Goal: Information Seeking & Learning: Learn about a topic

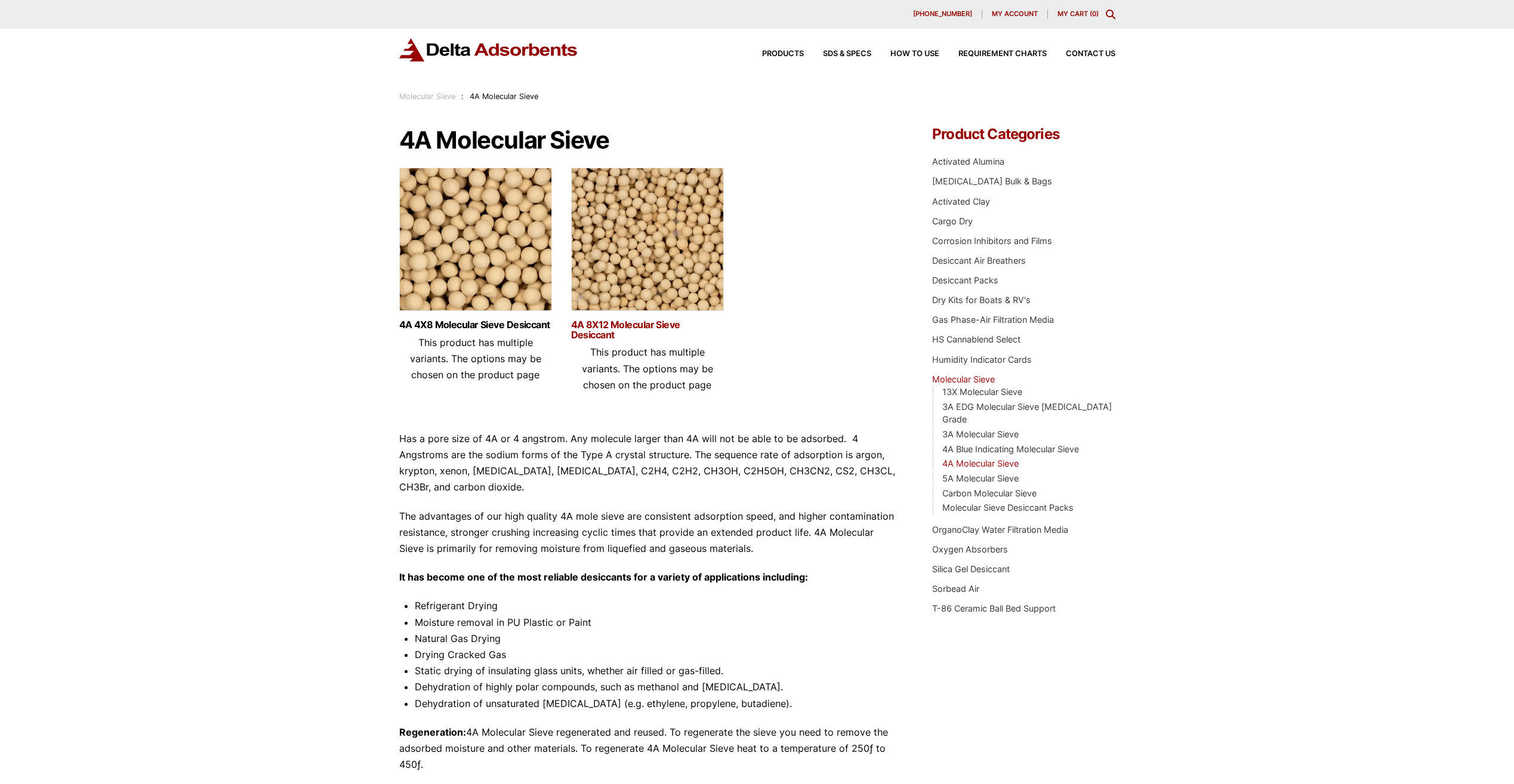
click at [608, 324] on link "4A 8X12 Molecular Sieve Desiccant" at bounding box center [648, 330] width 152 height 20
click at [479, 331] on h3 "4A 4X8 Molecular Sieve Desiccant" at bounding box center [476, 327] width 152 height 15
click at [478, 324] on link "4A 4X8 Molecular Sieve Desiccant" at bounding box center [476, 324] width 152 height 10
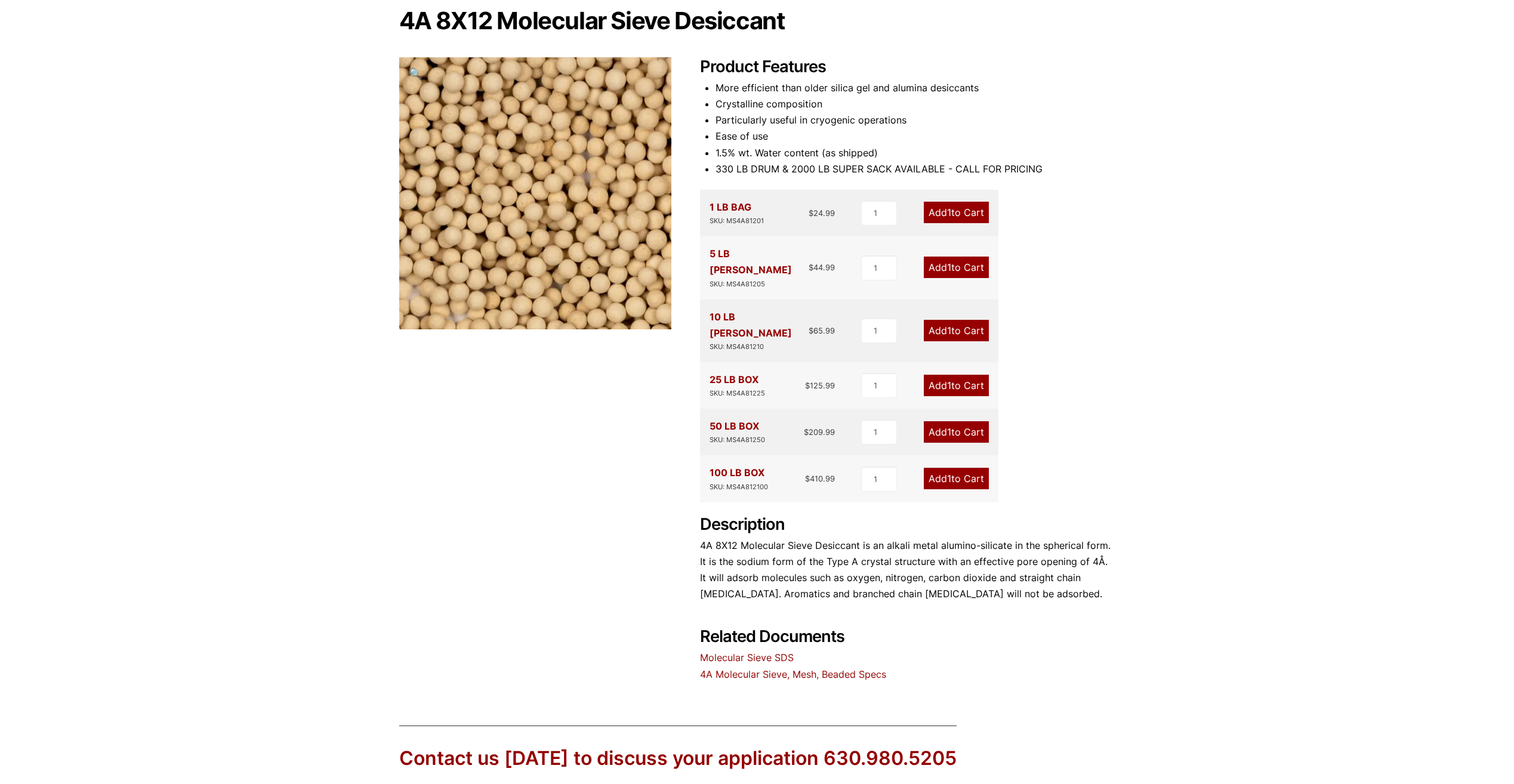
scroll to position [238, 0]
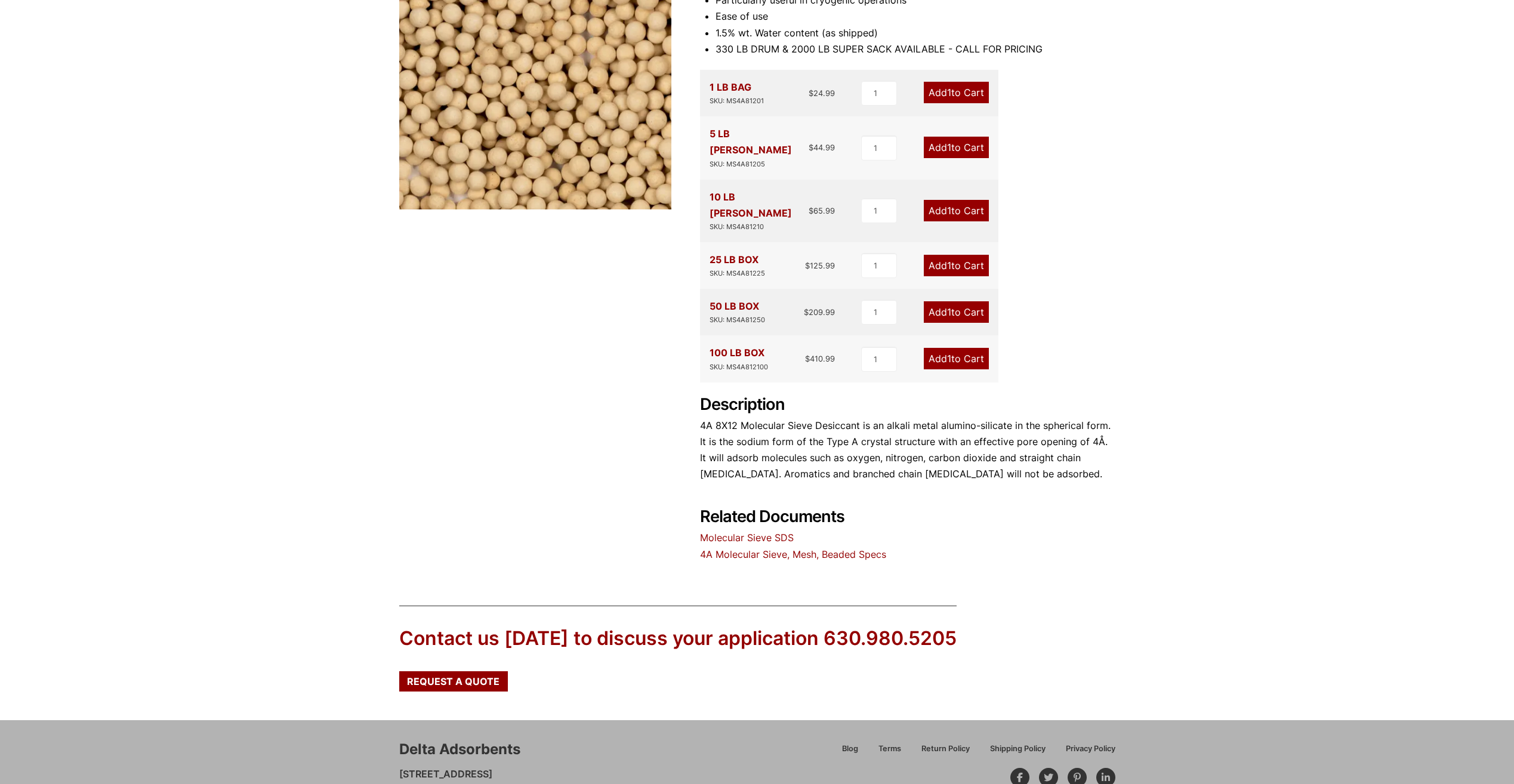
click at [743, 532] on link "Molecular Sieve SDS" at bounding box center [747, 537] width 94 height 12
click at [789, 548] on link "4A Molecular Sieve, Mesh, Beaded Specs" at bounding box center [793, 554] width 186 height 12
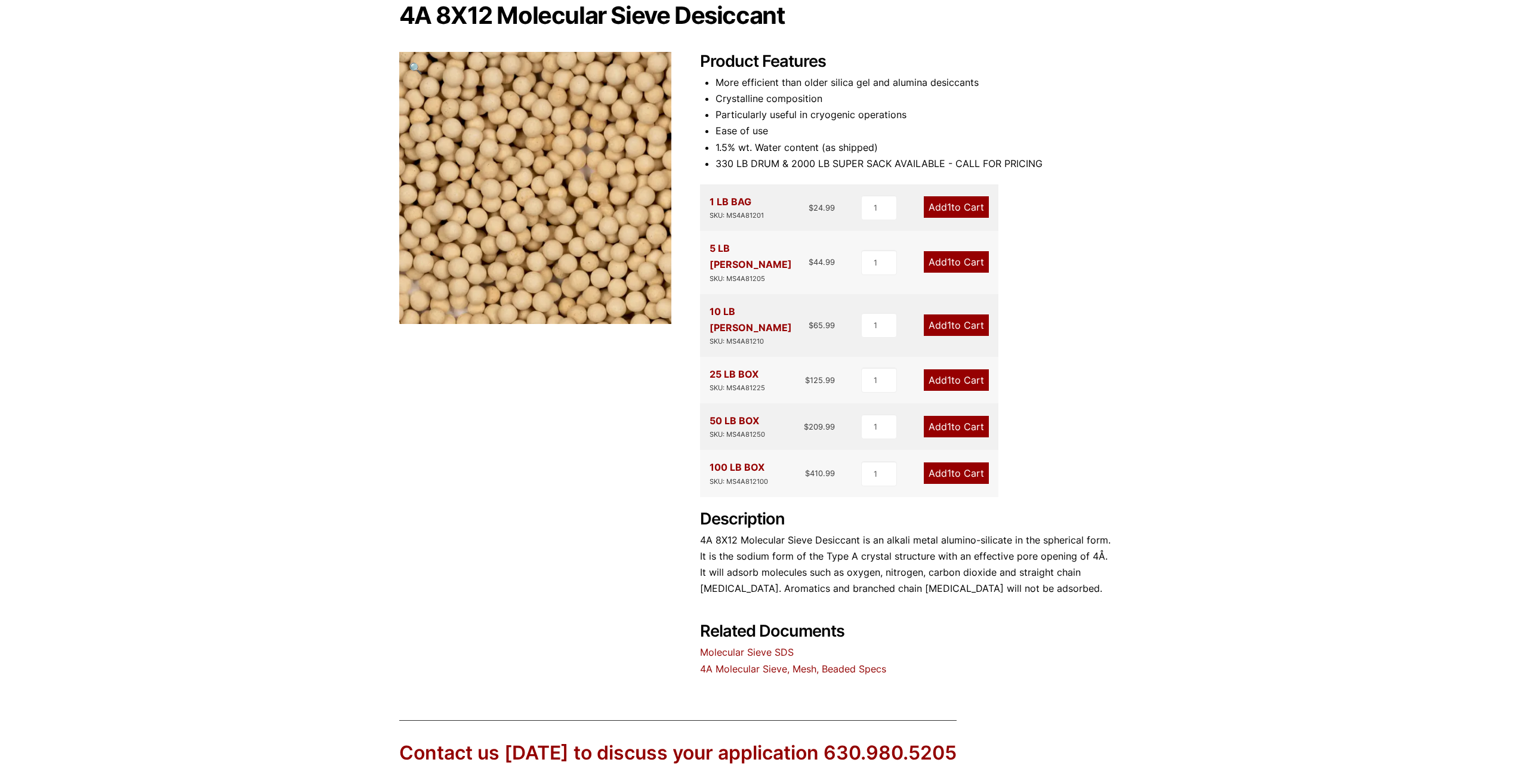
scroll to position [0, 0]
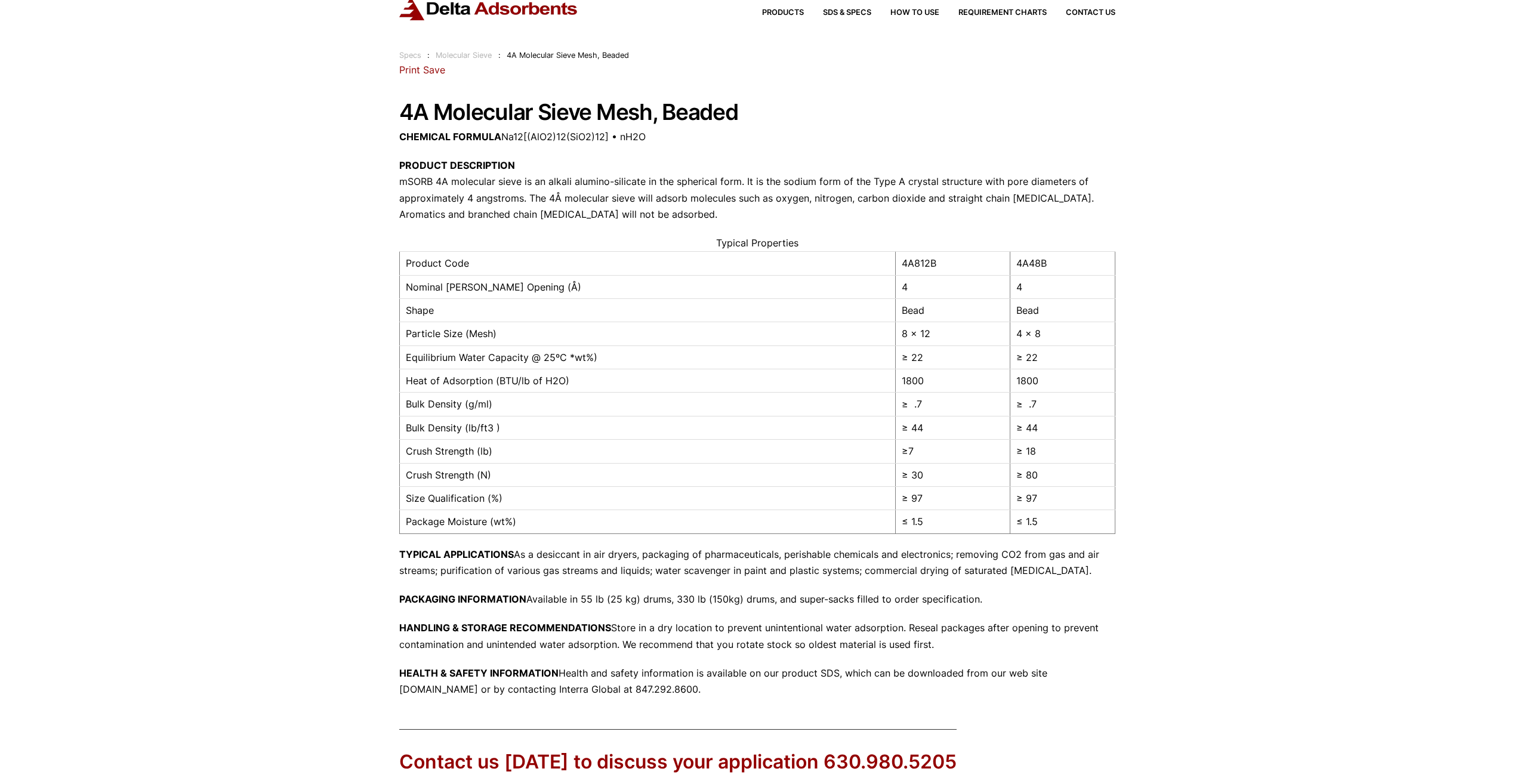
scroll to position [59, 0]
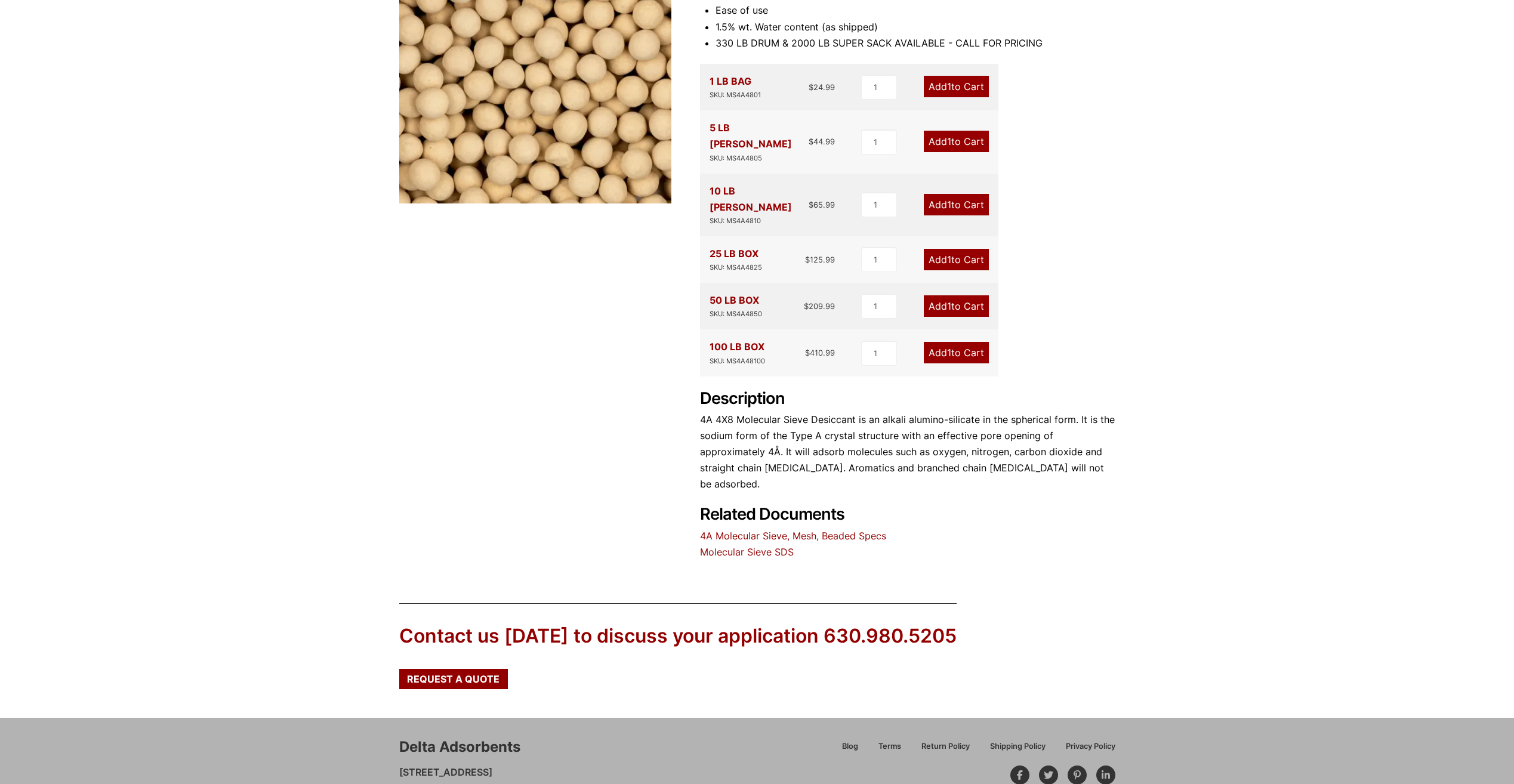
scroll to position [260, 0]
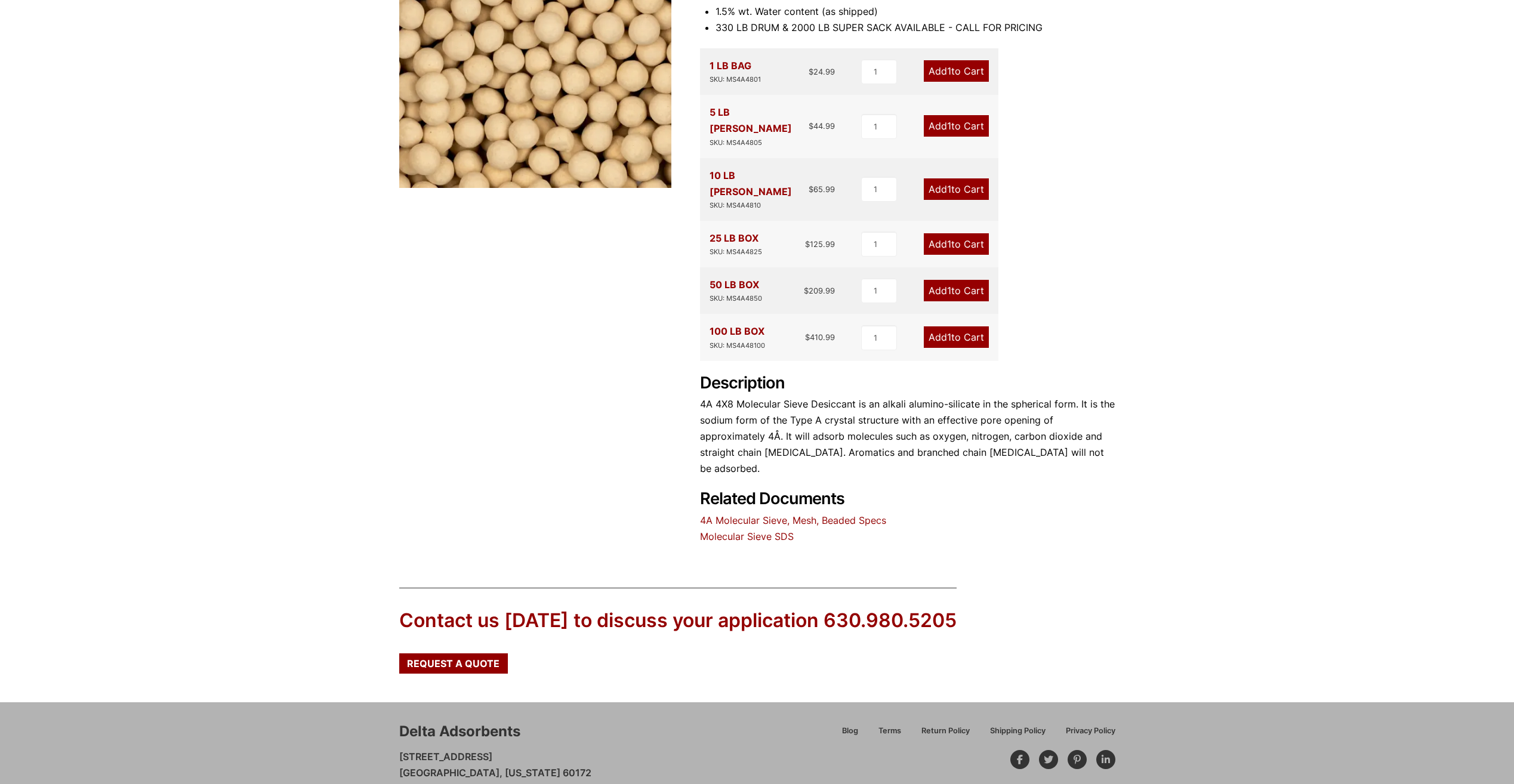
click at [736, 515] on link "4A Molecular Sieve, Mesh, Beaded Specs" at bounding box center [793, 520] width 186 height 12
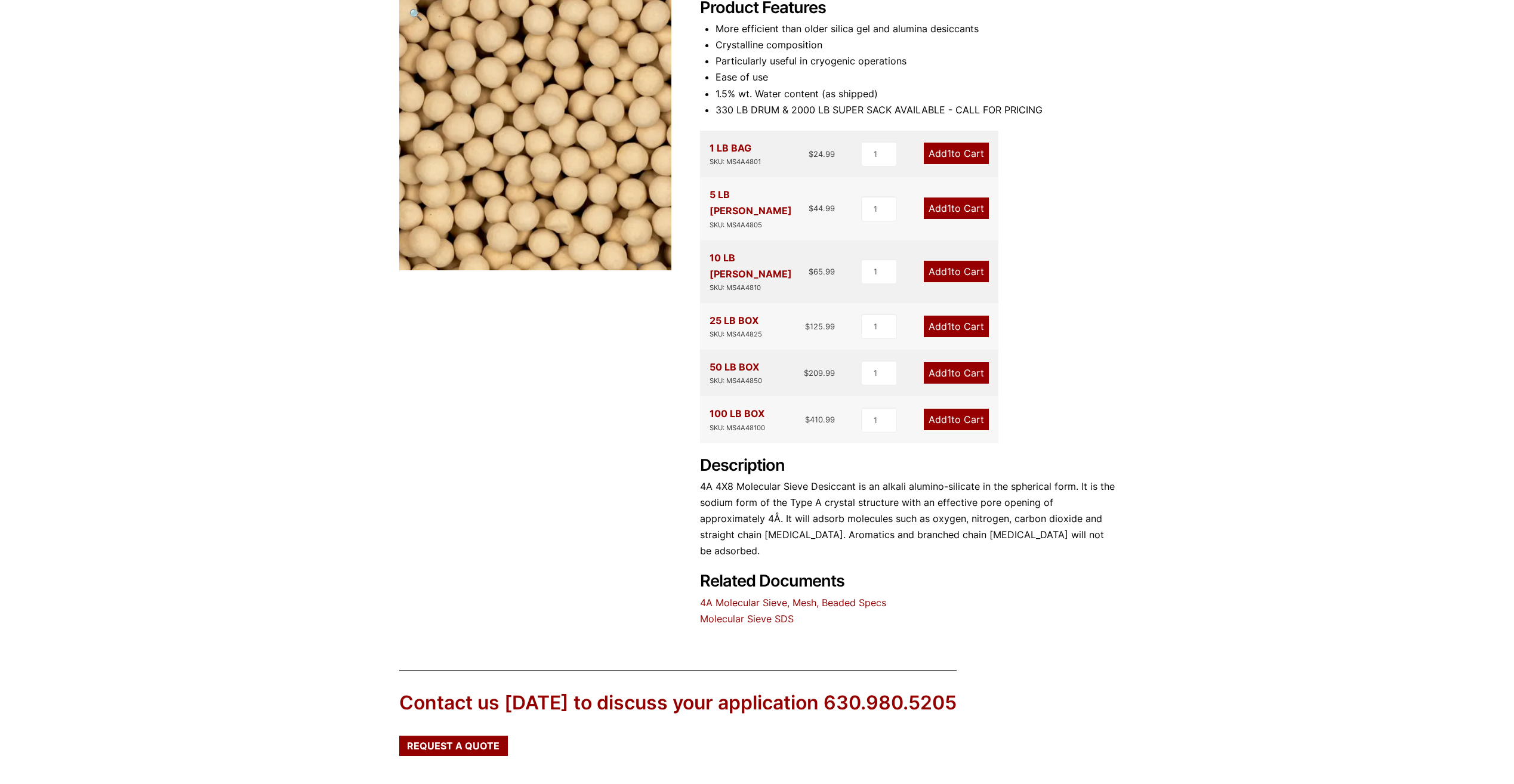
scroll to position [179, 0]
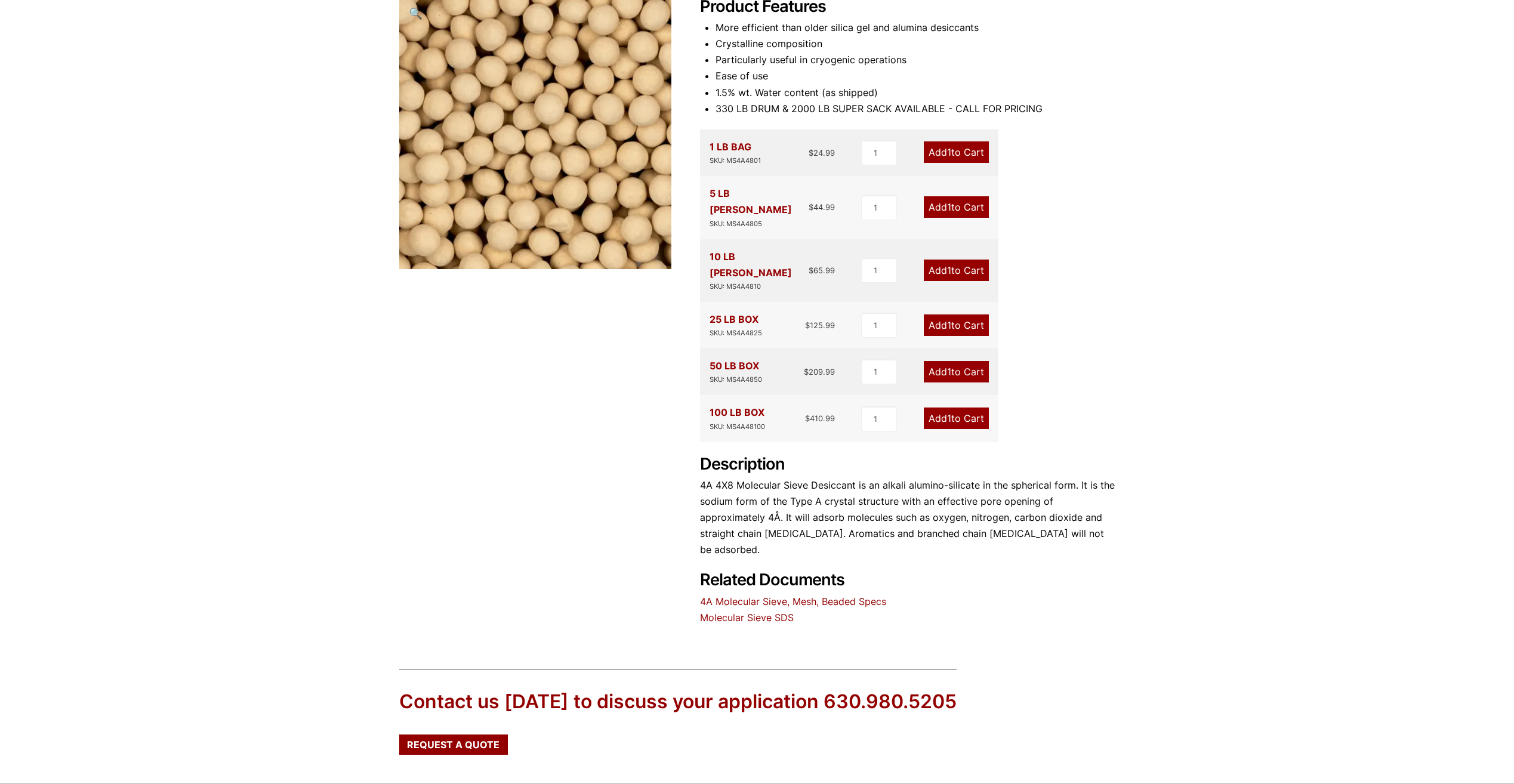
click at [722, 612] on link "Molecular Sieve SDS" at bounding box center [747, 617] width 94 height 12
click at [790, 595] on link "4A Molecular Sieve, Mesh, Beaded Specs" at bounding box center [793, 601] width 186 height 12
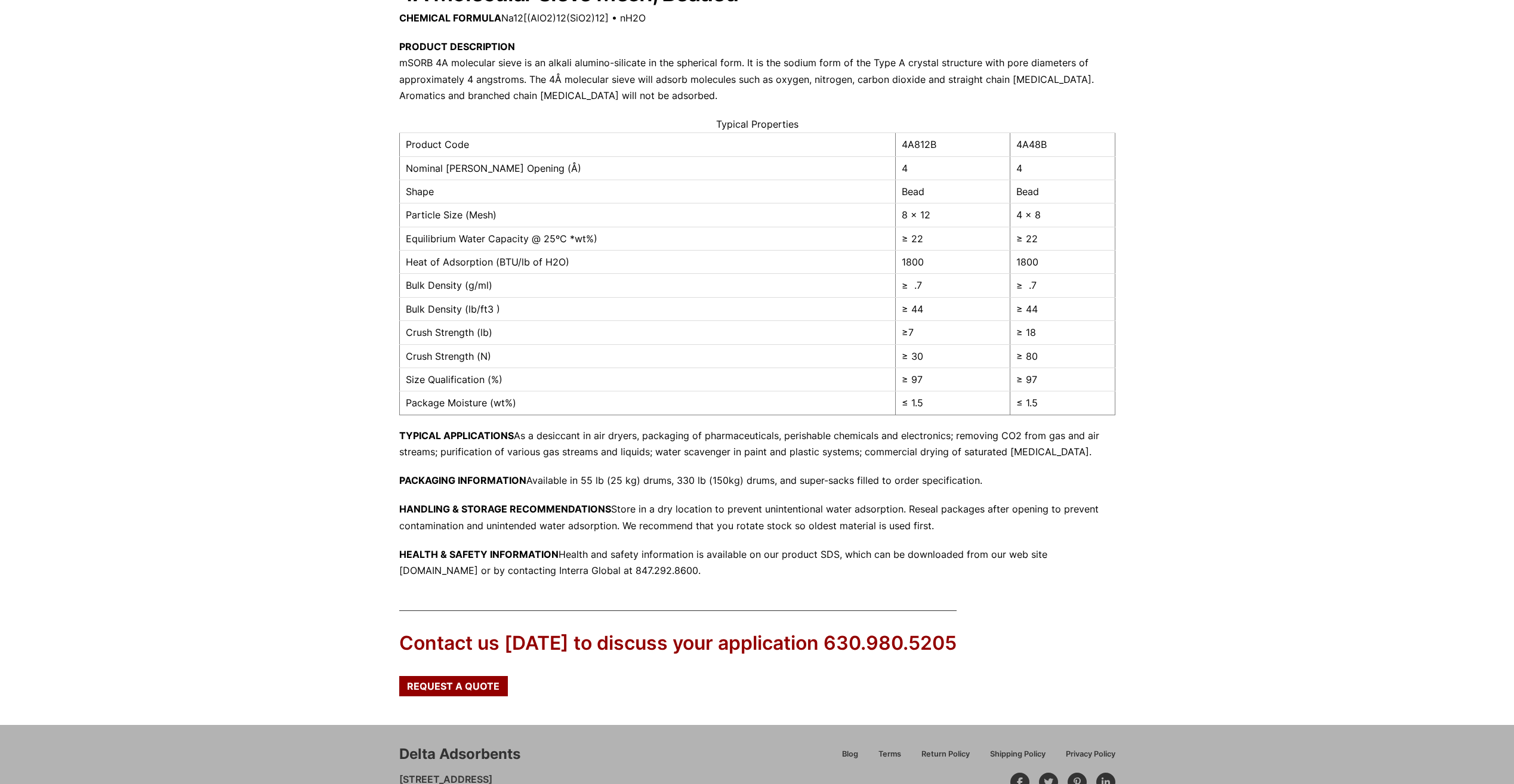
scroll to position [231, 0]
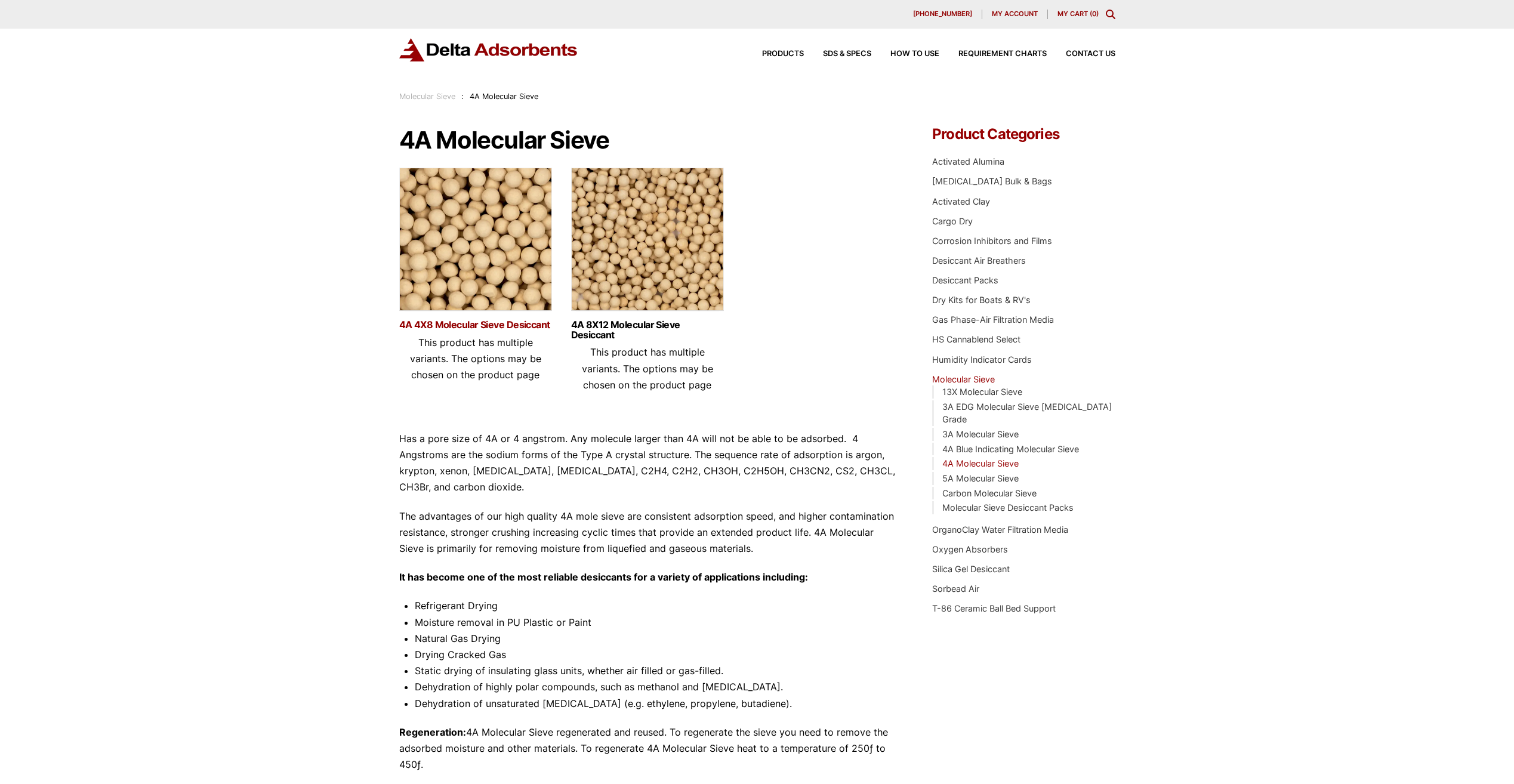
click at [455, 321] on link "4A 4X8 Molecular Sieve Desiccant" at bounding box center [476, 324] width 152 height 10
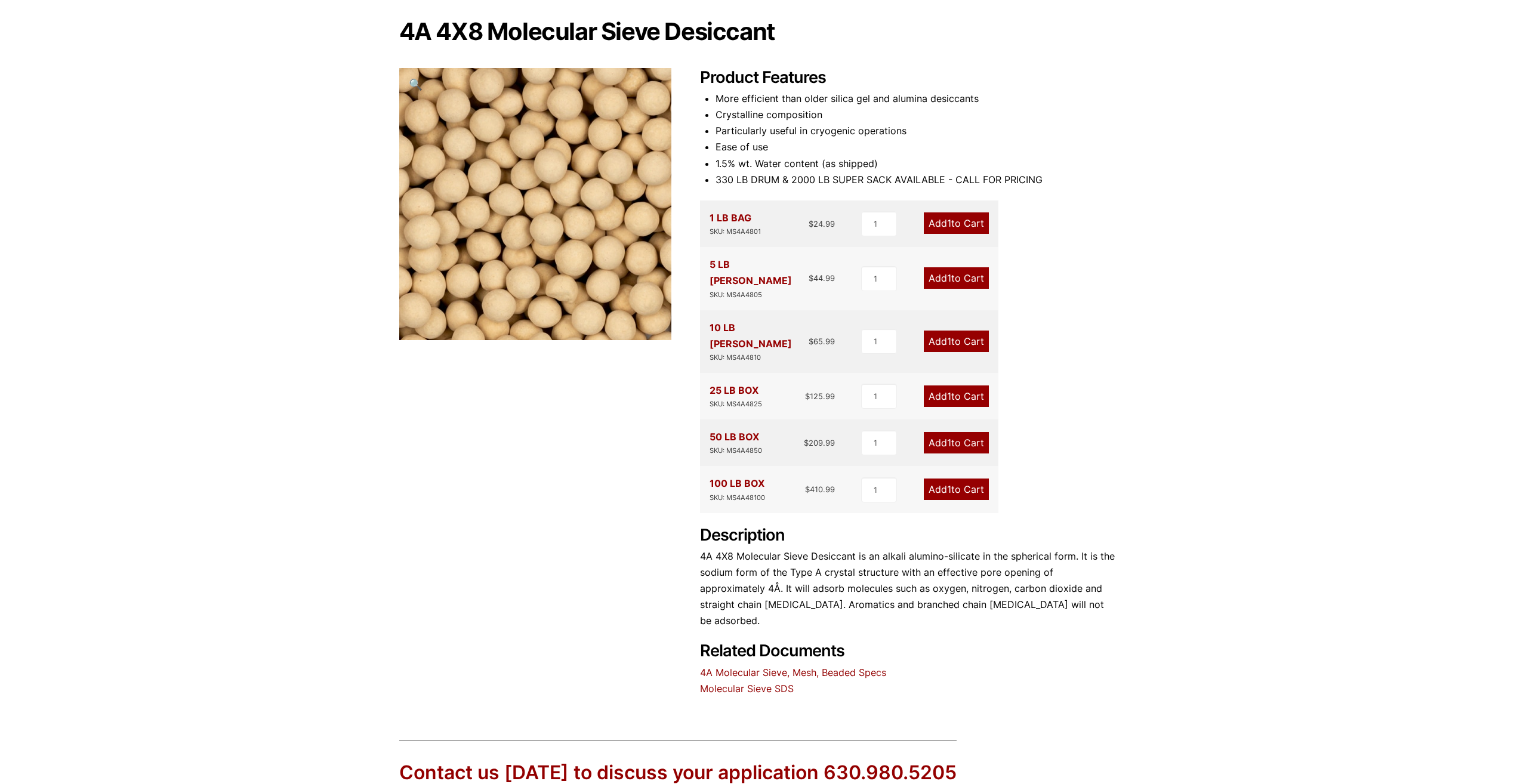
scroll to position [260, 0]
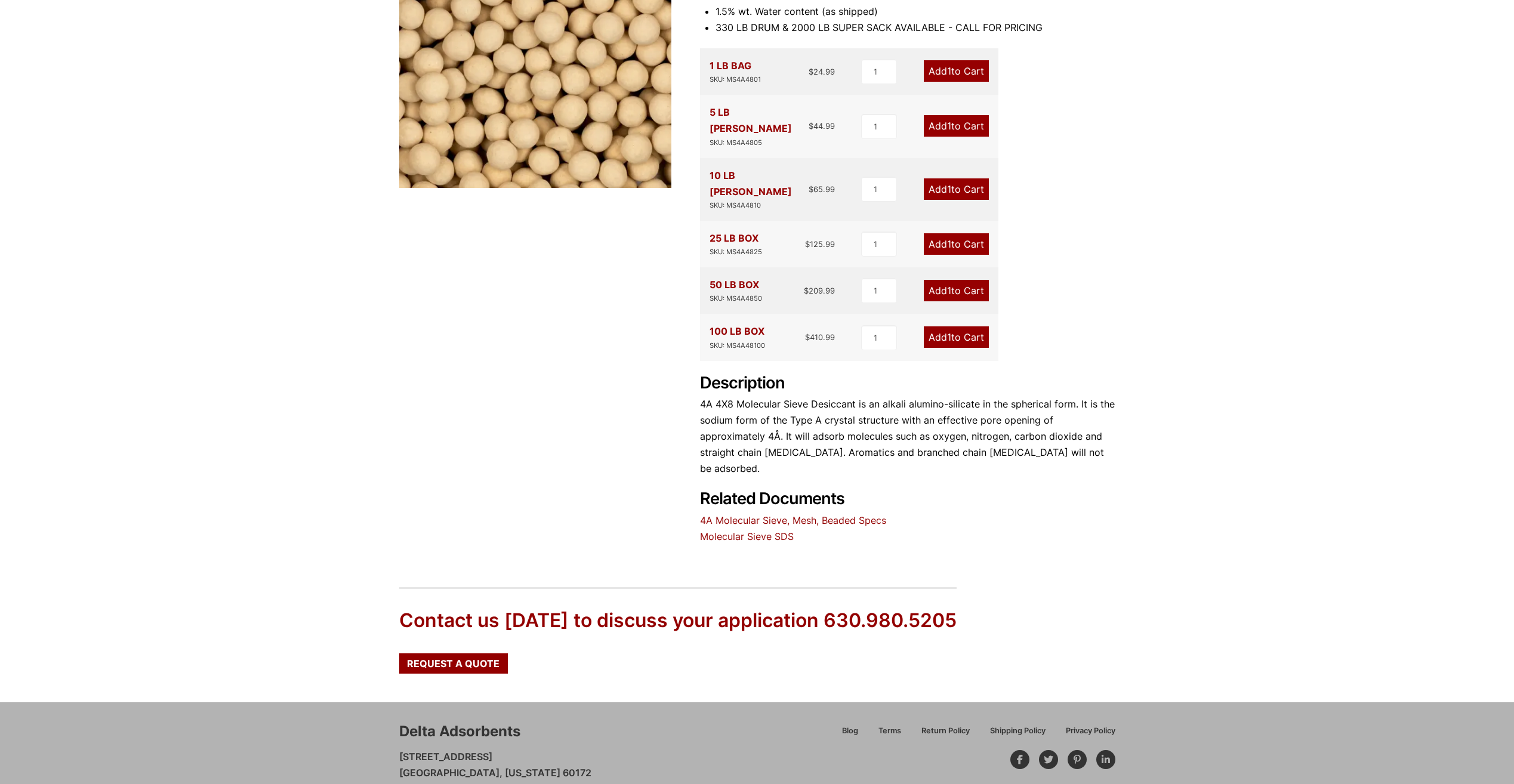
click at [764, 464] on div "Product Features More efficient than older silica gel and alumina desiccants Cr…" at bounding box center [907, 230] width 415 height 629
click at [761, 515] on link "4A Molecular Sieve, Mesh, Beaded Specs" at bounding box center [793, 520] width 186 height 12
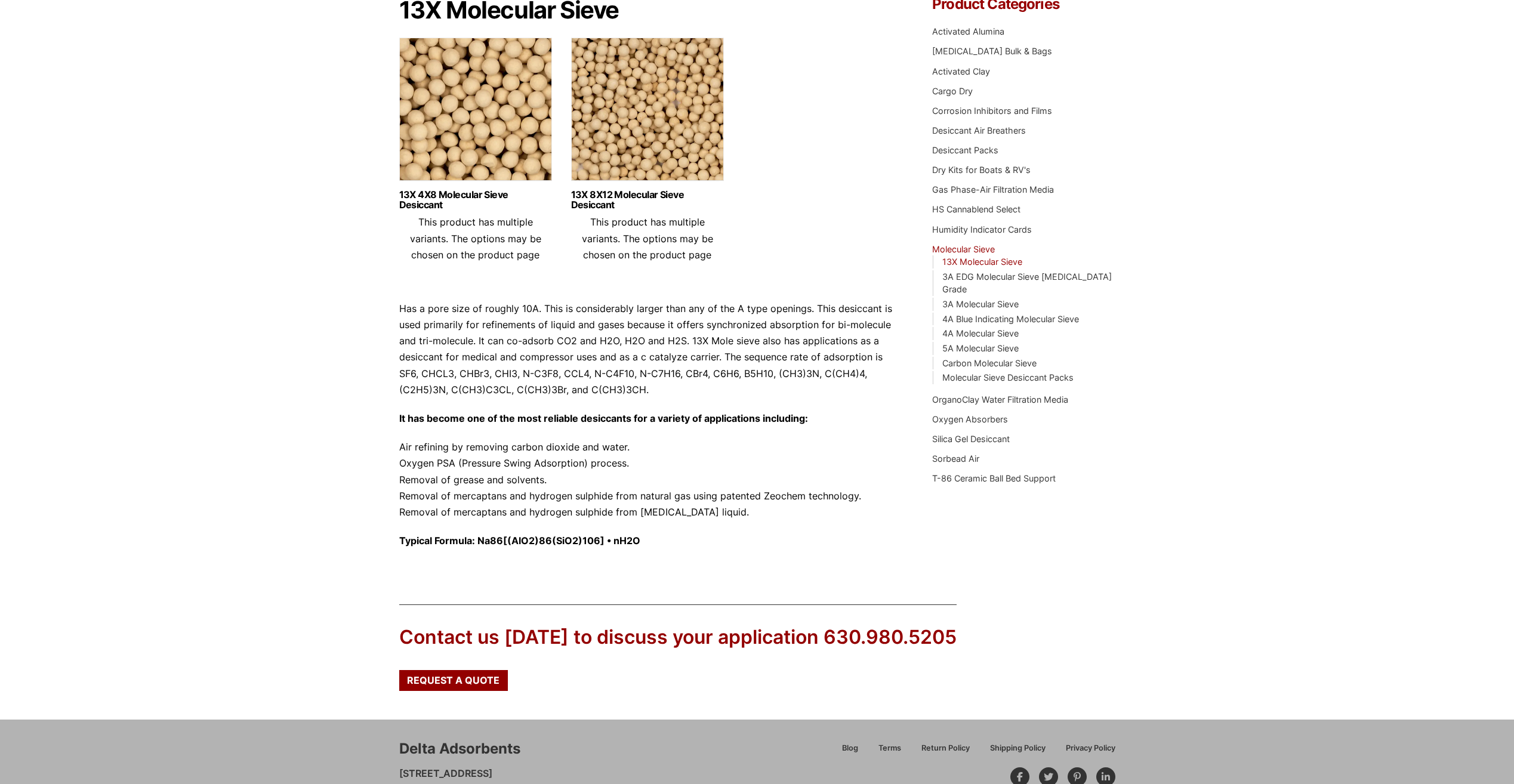
scroll to position [17, 0]
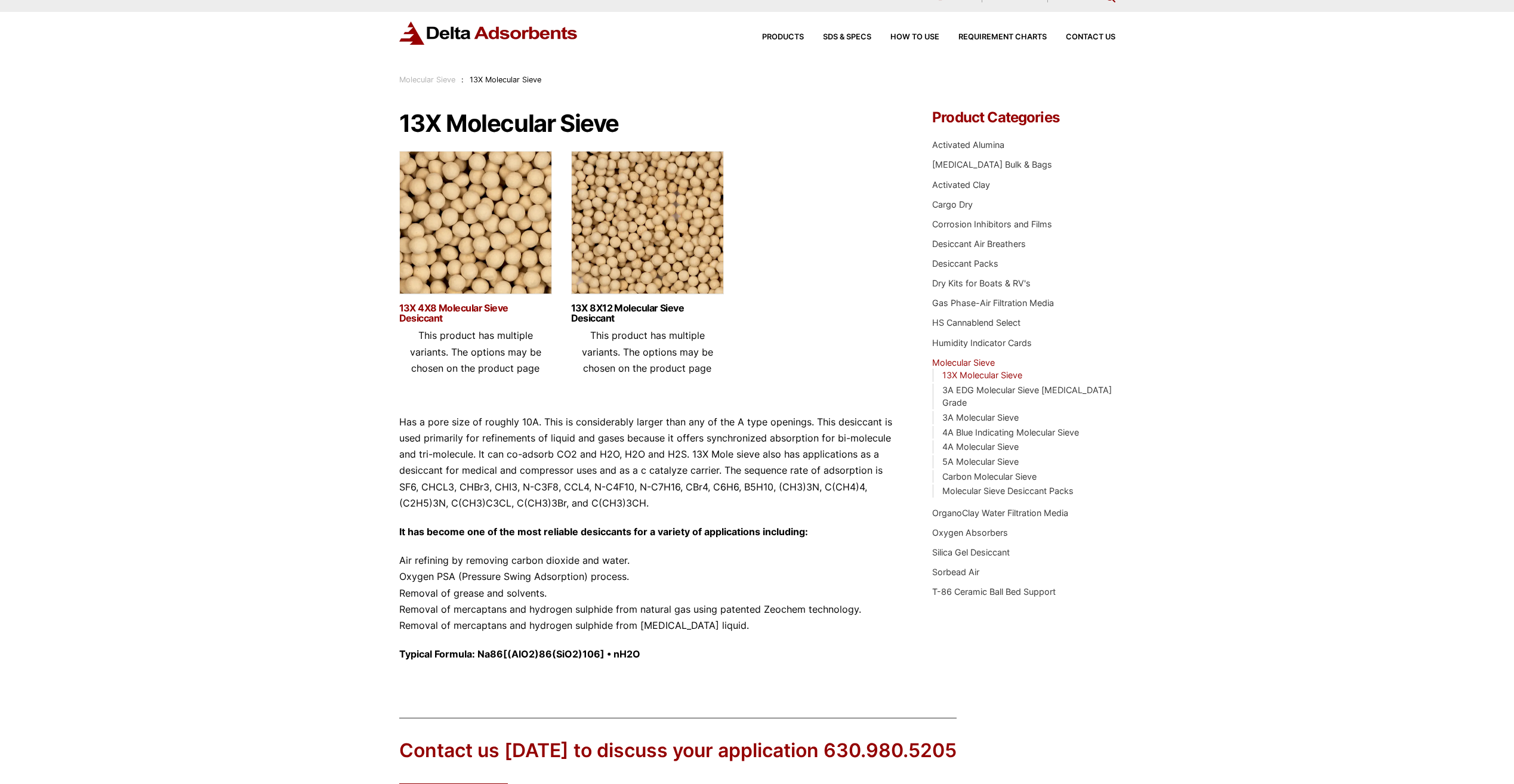
click at [466, 308] on link "13X 4X8 Molecular Sieve Desiccant" at bounding box center [476, 313] width 152 height 20
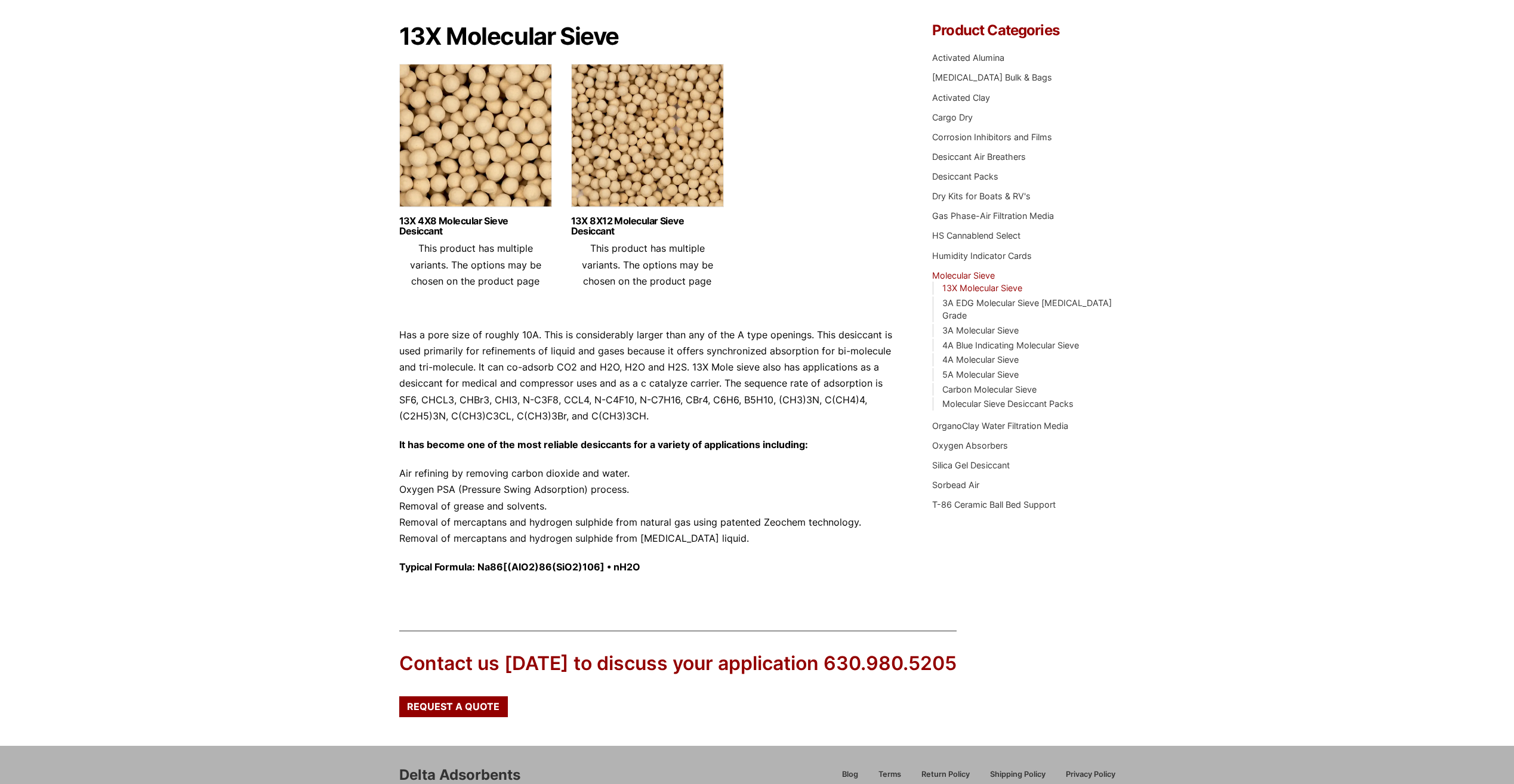
scroll to position [196, 0]
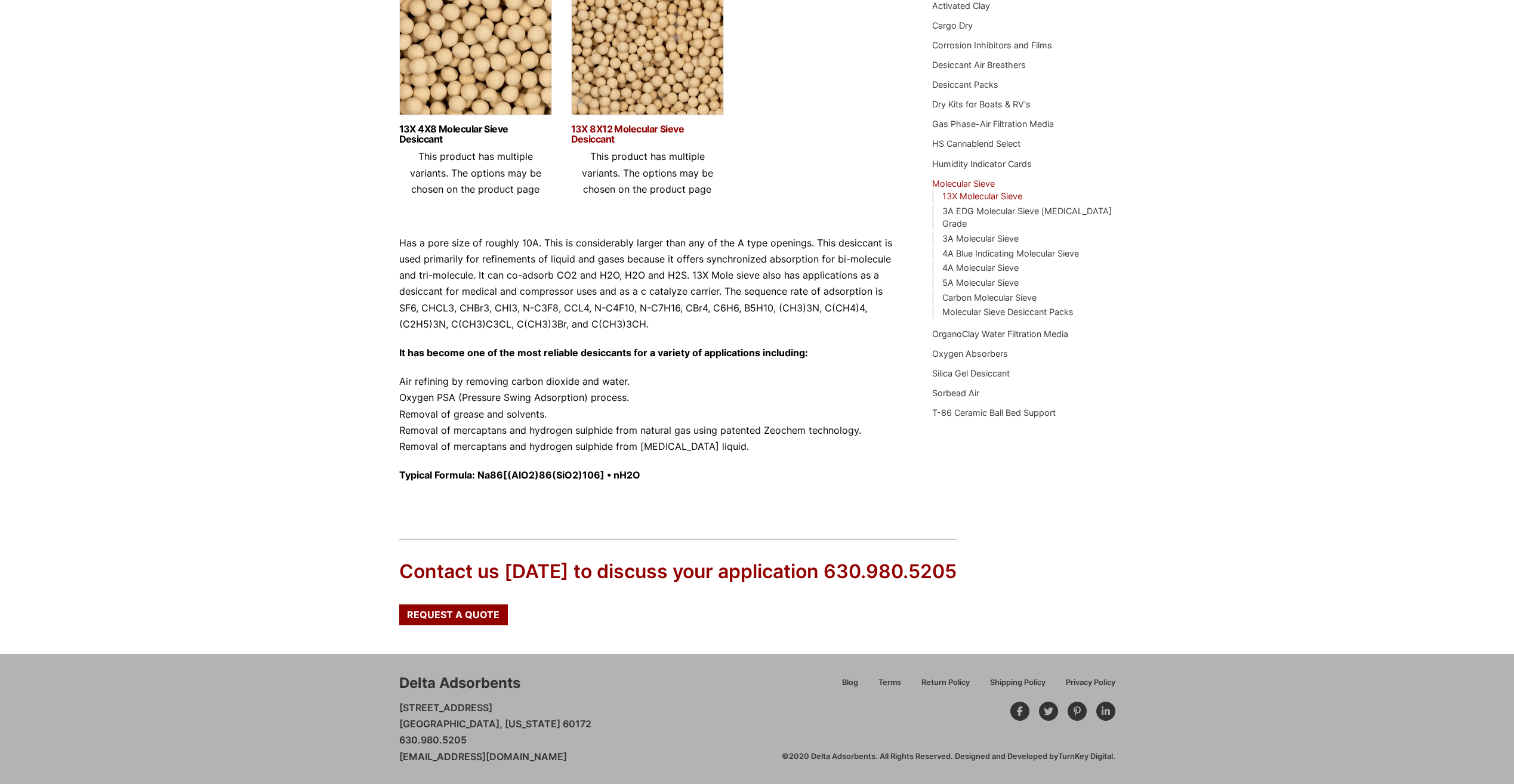
click at [592, 137] on link "13X 8X12 Molecular Sieve Desiccant" at bounding box center [648, 134] width 152 height 20
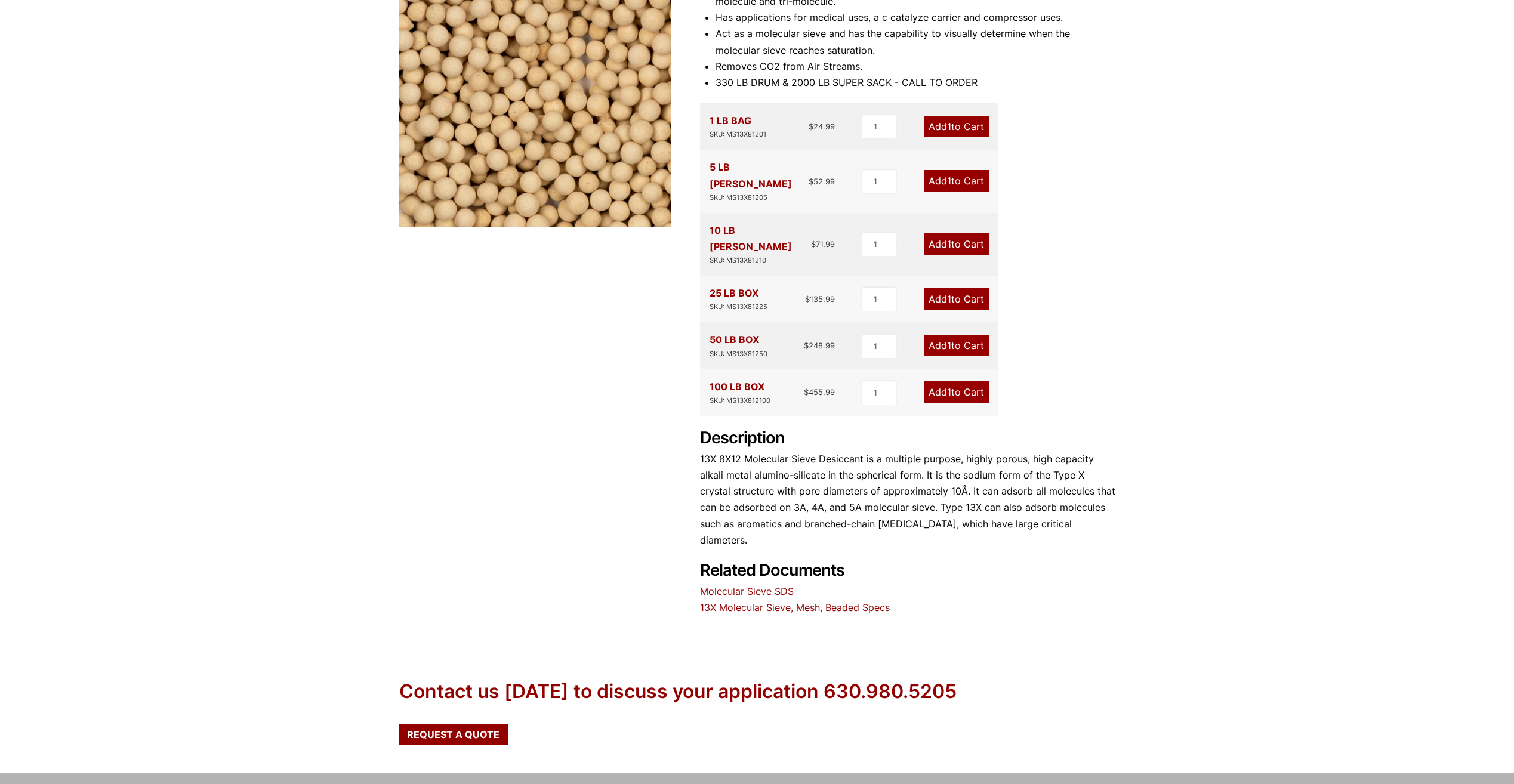
scroll to position [238, 0]
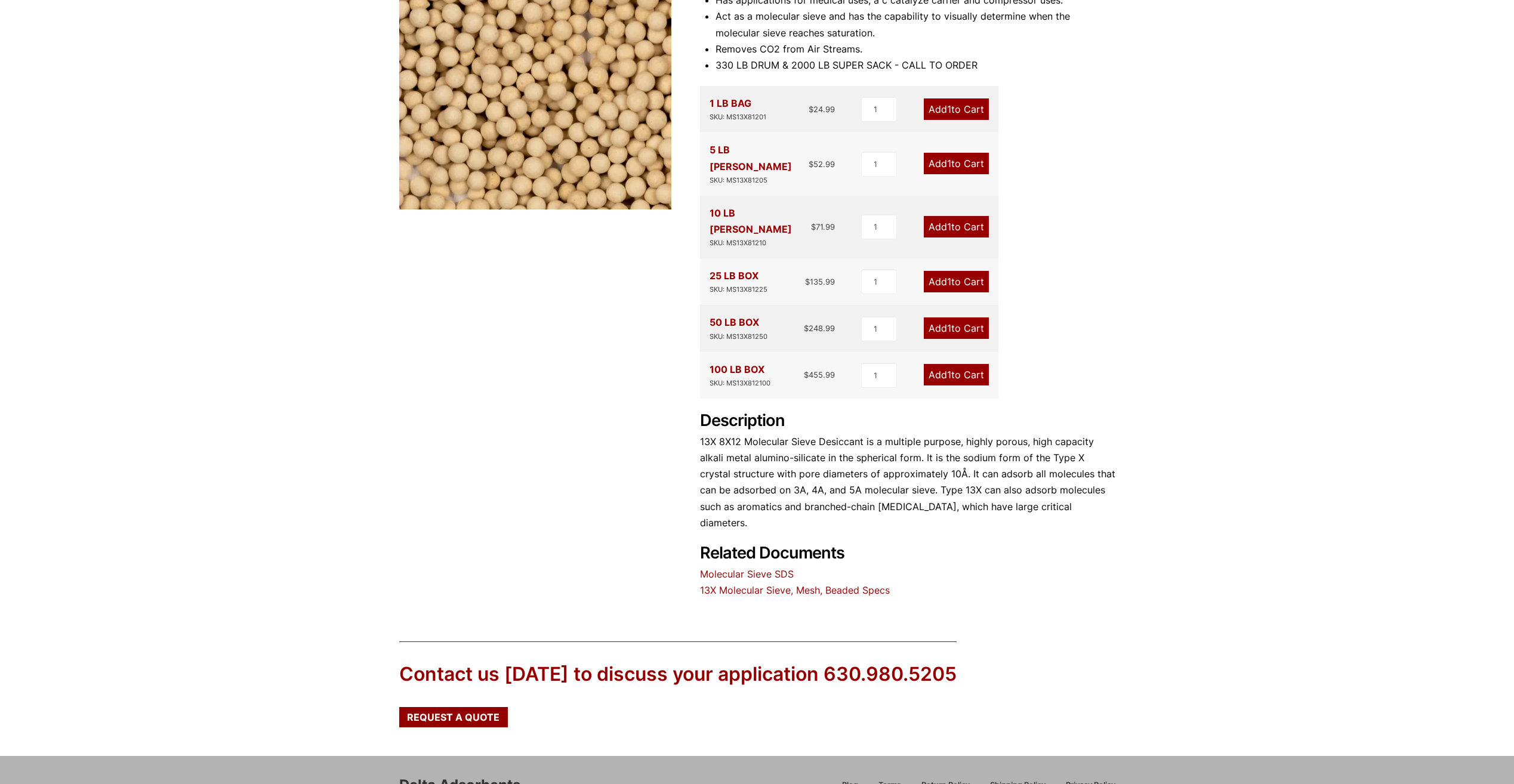
click at [742, 585] on link "13X Molecular Sieve, Mesh, Beaded Specs" at bounding box center [795, 590] width 190 height 12
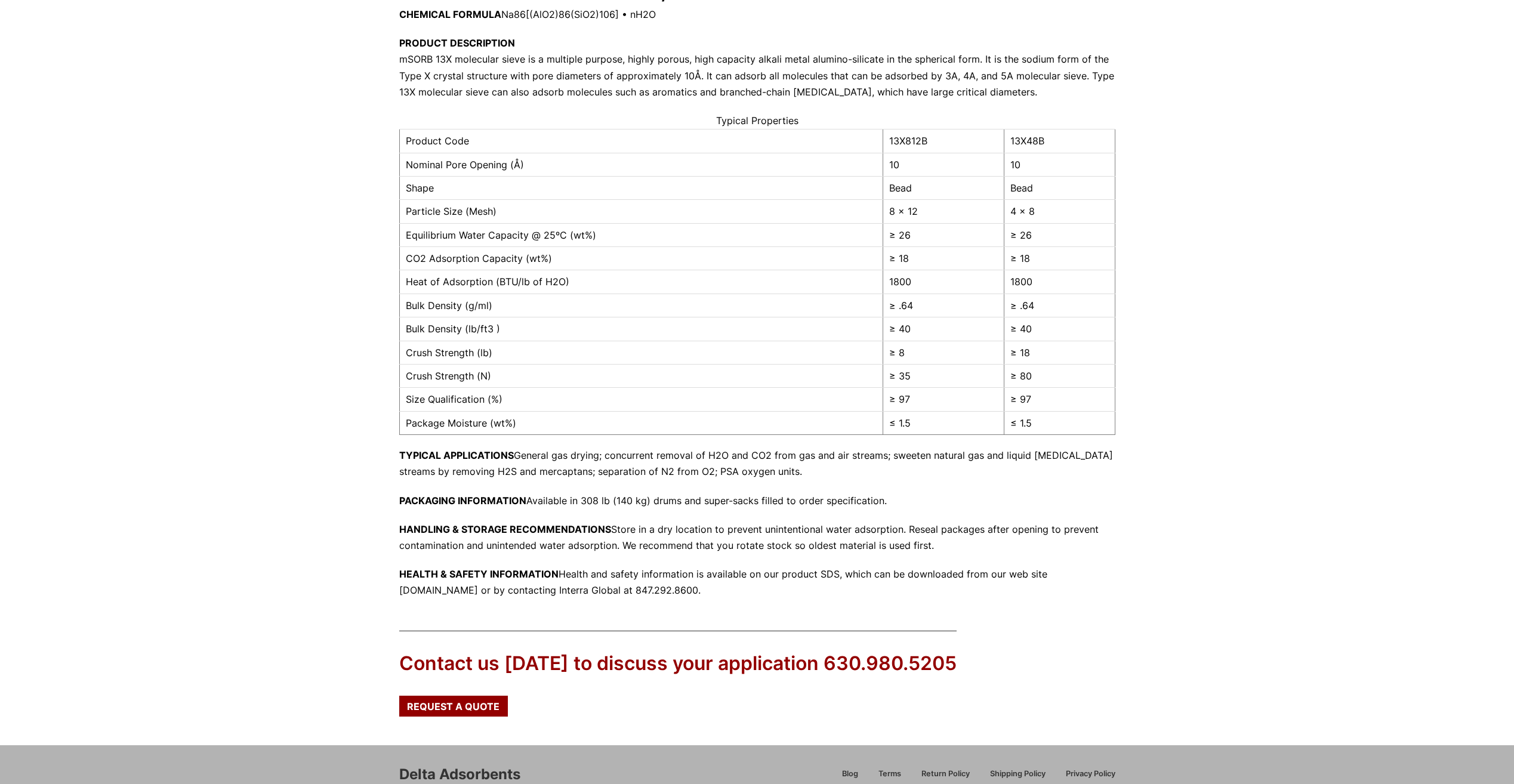
scroll to position [195, 0]
